Goal: Transaction & Acquisition: Download file/media

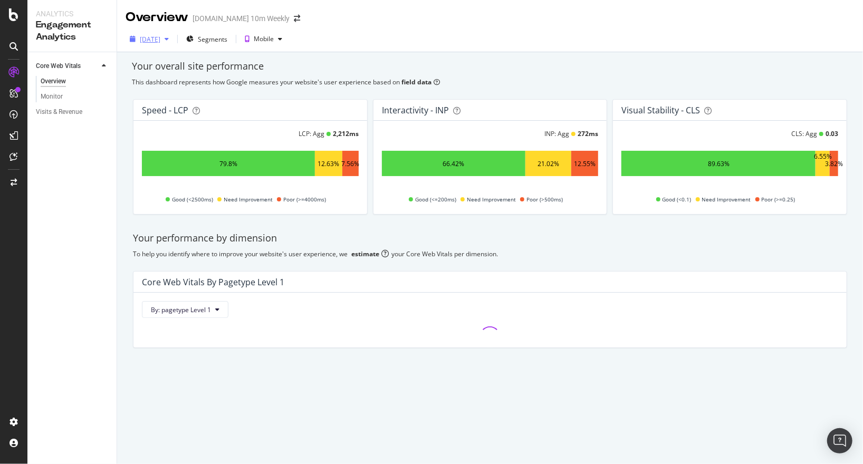
click at [169, 38] on icon "button" at bounding box center [167, 39] width 4 height 6
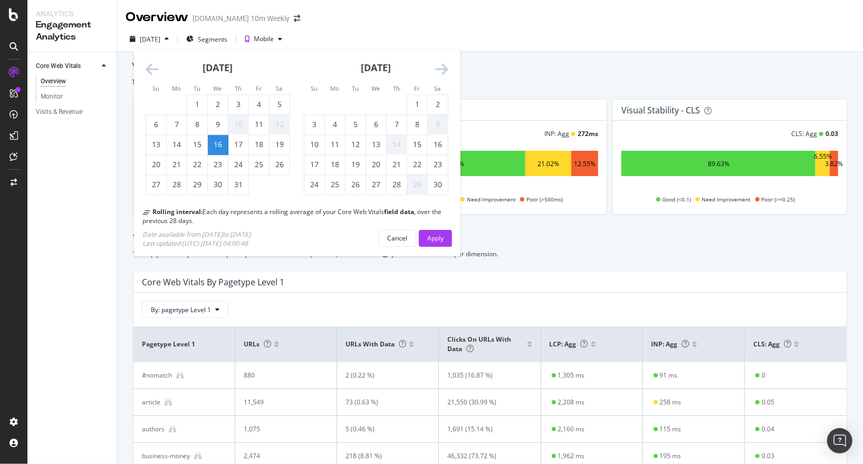
click at [441, 75] on icon "Move forward to switch to the next month." at bounding box center [441, 69] width 13 height 15
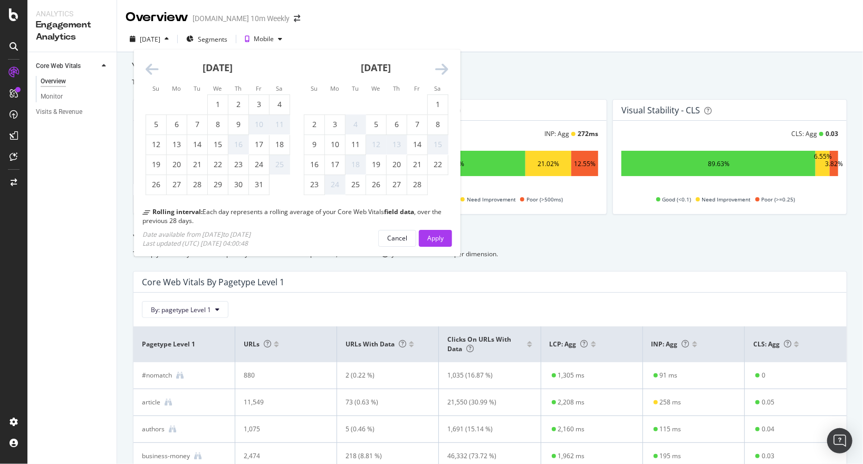
click at [441, 75] on icon "Move forward to switch to the next month." at bounding box center [441, 69] width 13 height 15
click at [417, 185] on div "28" at bounding box center [417, 185] width 20 height 11
click at [436, 243] on div "Apply" at bounding box center [435, 238] width 16 height 16
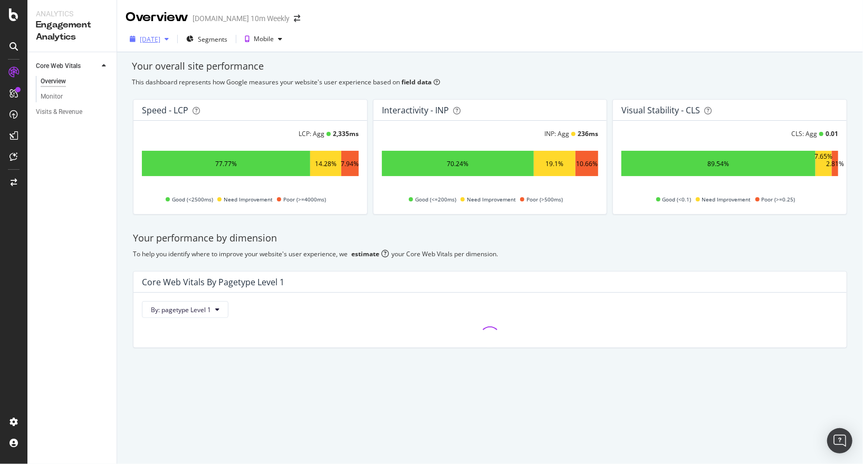
click at [173, 40] on div "button" at bounding box center [166, 39] width 13 height 6
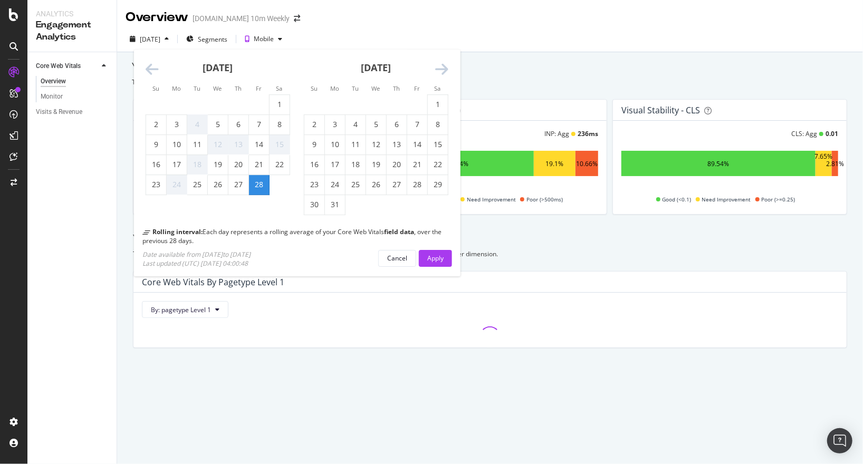
click at [443, 75] on icon "Move forward to switch to the next month." at bounding box center [441, 69] width 13 height 15
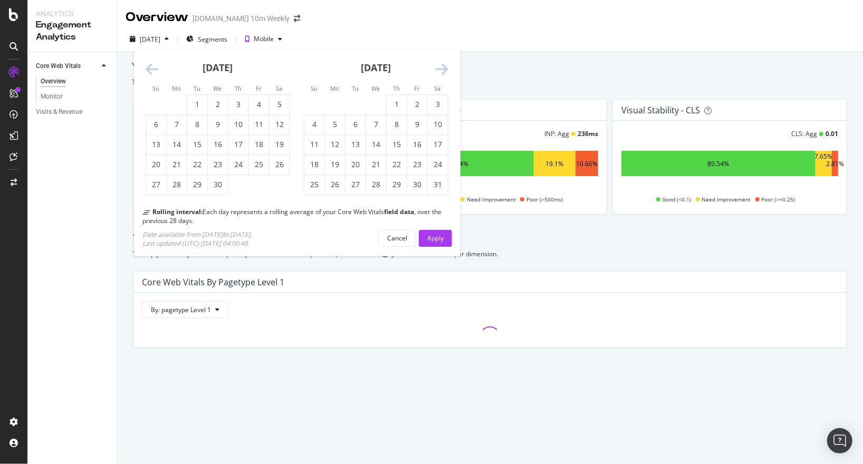
click at [443, 75] on icon "Move forward to switch to the next month." at bounding box center [441, 69] width 13 height 15
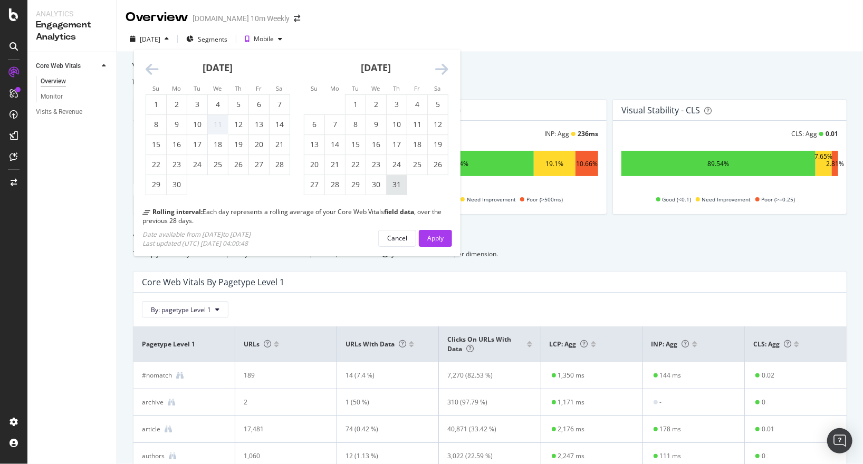
click at [399, 187] on div "31" at bounding box center [397, 185] width 20 height 11
click at [443, 238] on button "Apply" at bounding box center [435, 238] width 33 height 17
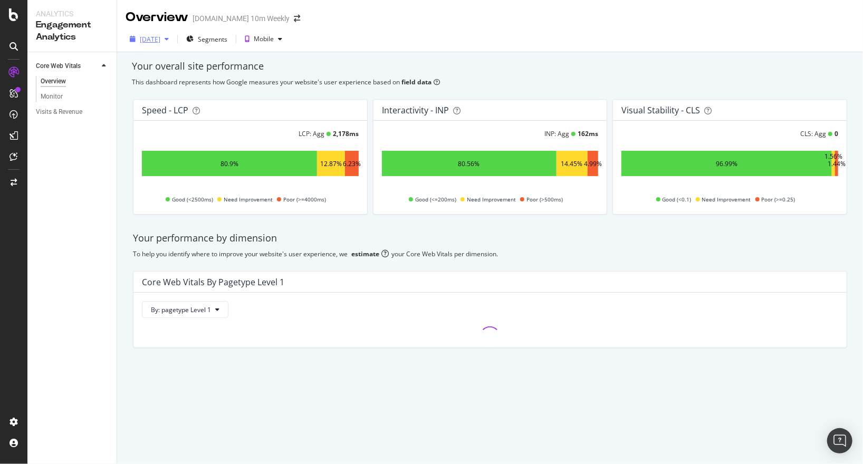
click at [173, 35] on div "2025 Jul. 31st" at bounding box center [148, 39] width 47 height 16
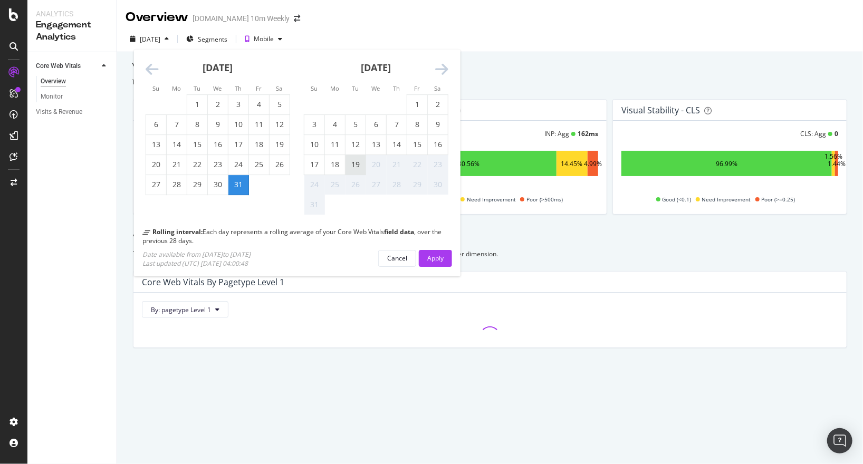
click at [355, 163] on div "19" at bounding box center [355, 165] width 20 height 11
click at [430, 256] on div "Apply" at bounding box center [435, 258] width 16 height 9
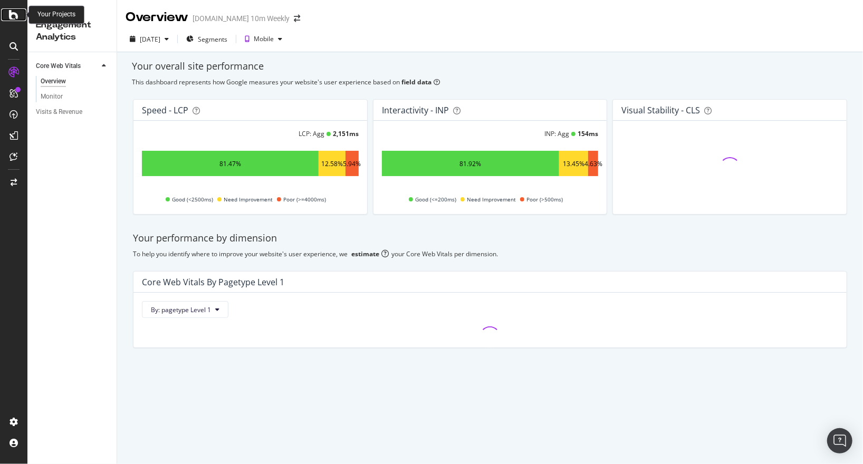
click at [12, 16] on icon at bounding box center [13, 14] width 9 height 13
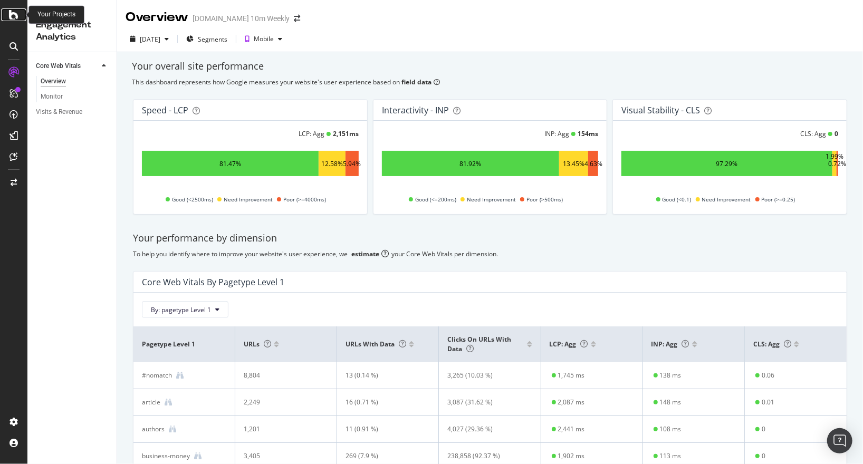
click at [16, 14] on icon at bounding box center [13, 14] width 9 height 13
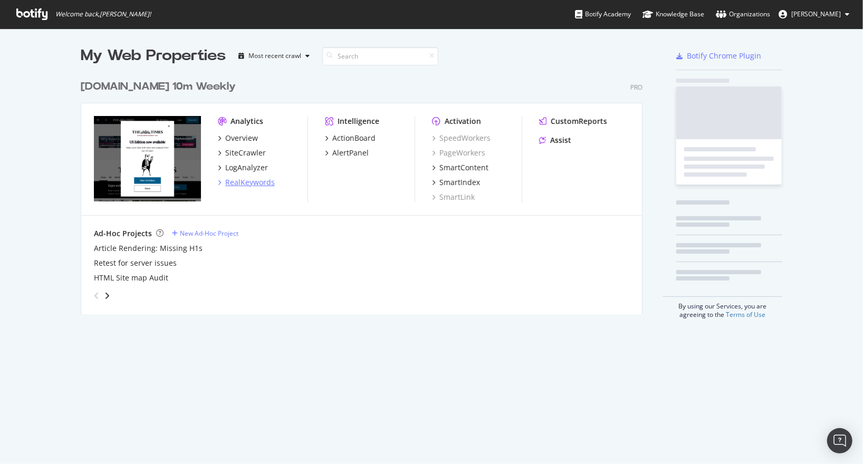
scroll to position [248, 569]
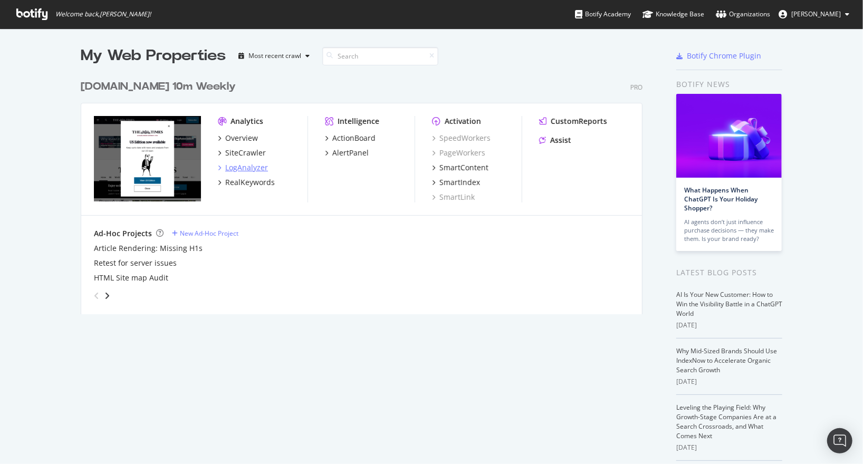
click at [254, 169] on div "LogAnalyzer" at bounding box center [246, 167] width 43 height 11
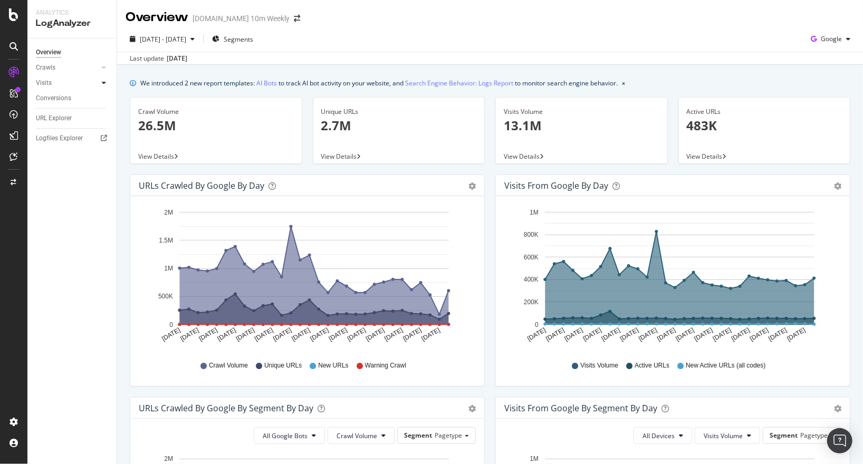
click at [102, 83] on icon at bounding box center [104, 83] width 4 height 6
click at [68, 98] on div "Daily Distribution" at bounding box center [65, 98] width 49 height 11
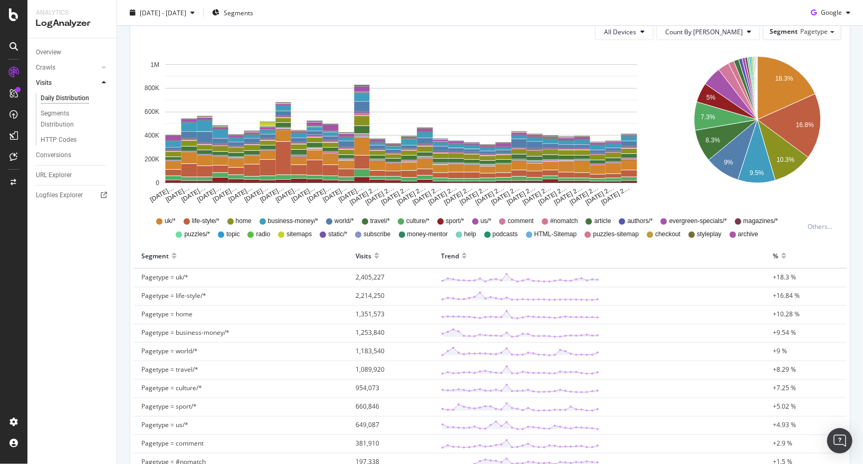
scroll to position [134, 0]
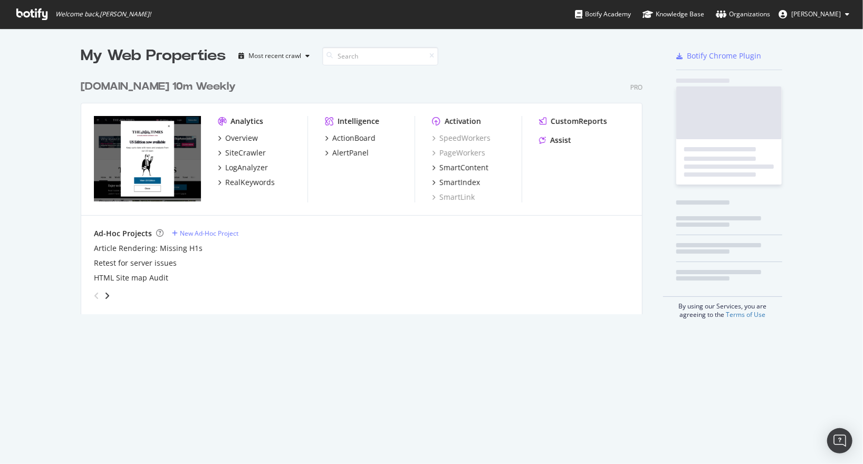
scroll to position [248, 569]
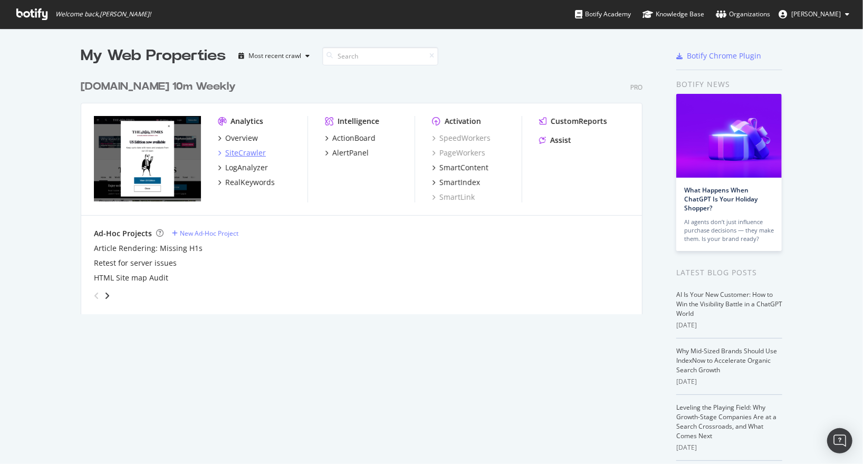
click at [247, 150] on div "SiteCrawler" at bounding box center [245, 153] width 41 height 11
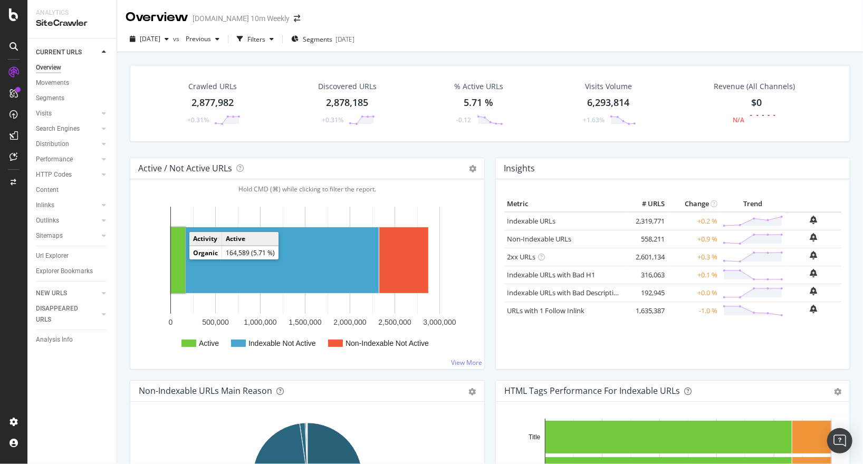
click at [175, 258] on rect "A chart." at bounding box center [178, 260] width 14 height 66
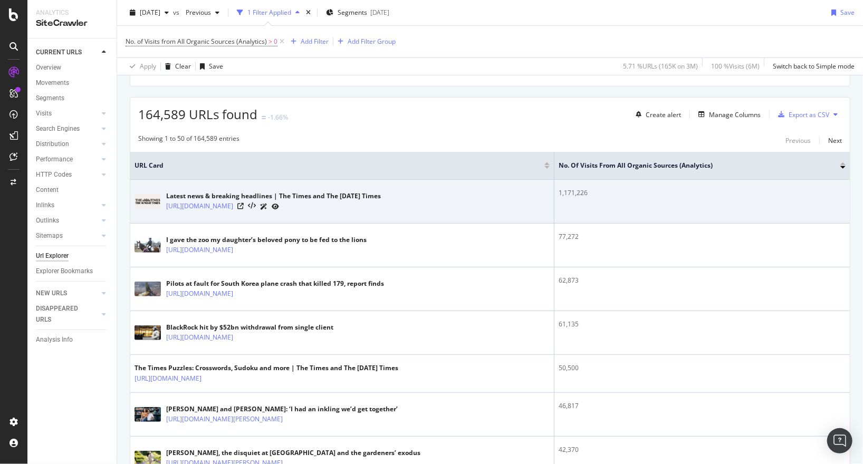
scroll to position [167, 0]
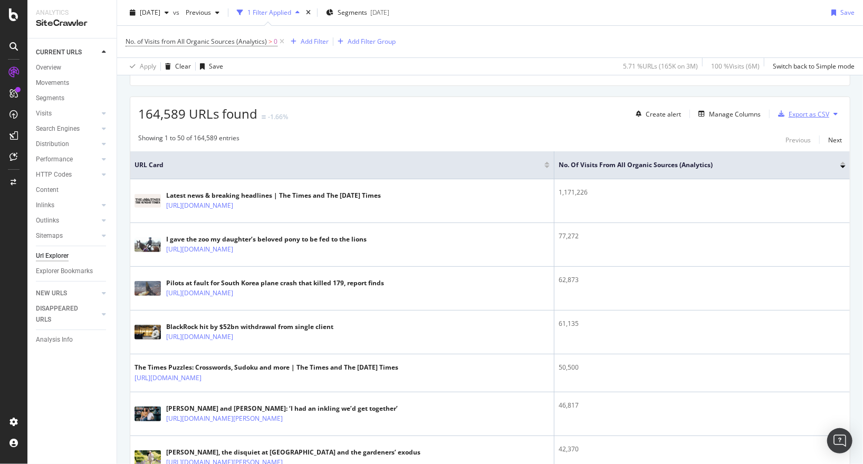
click at [807, 112] on div "Export as CSV" at bounding box center [808, 114] width 41 height 9
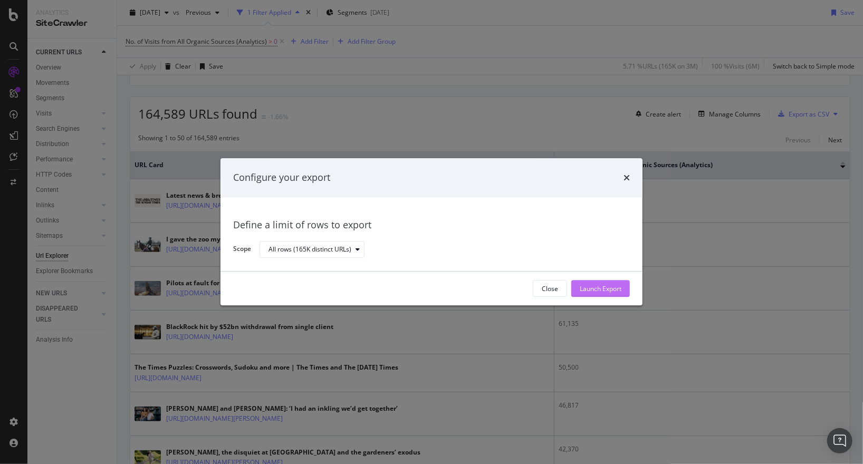
click at [600, 289] on div "Launch Export" at bounding box center [600, 288] width 42 height 9
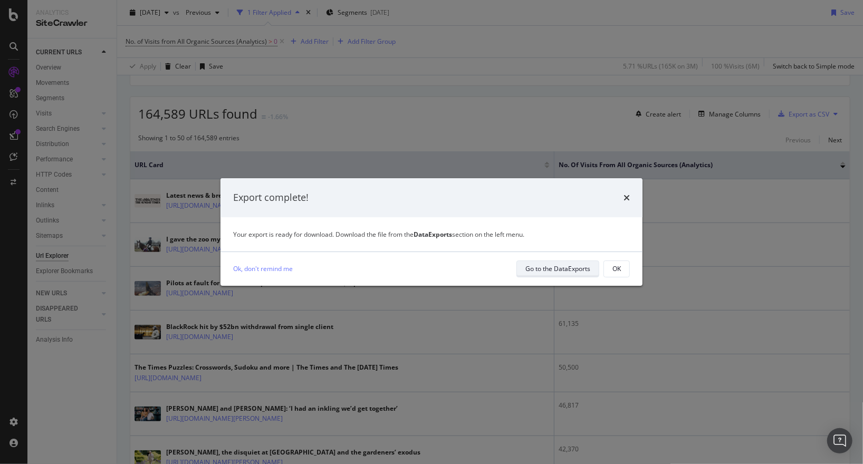
click at [573, 267] on div "Go to the DataExports" at bounding box center [557, 268] width 65 height 9
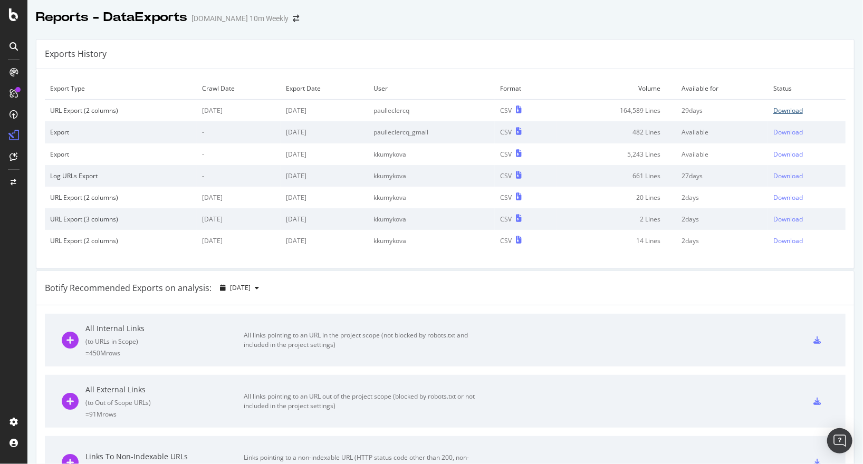
click at [791, 108] on div "Download" at bounding box center [788, 110] width 30 height 9
